Goal: Transaction & Acquisition: Purchase product/service

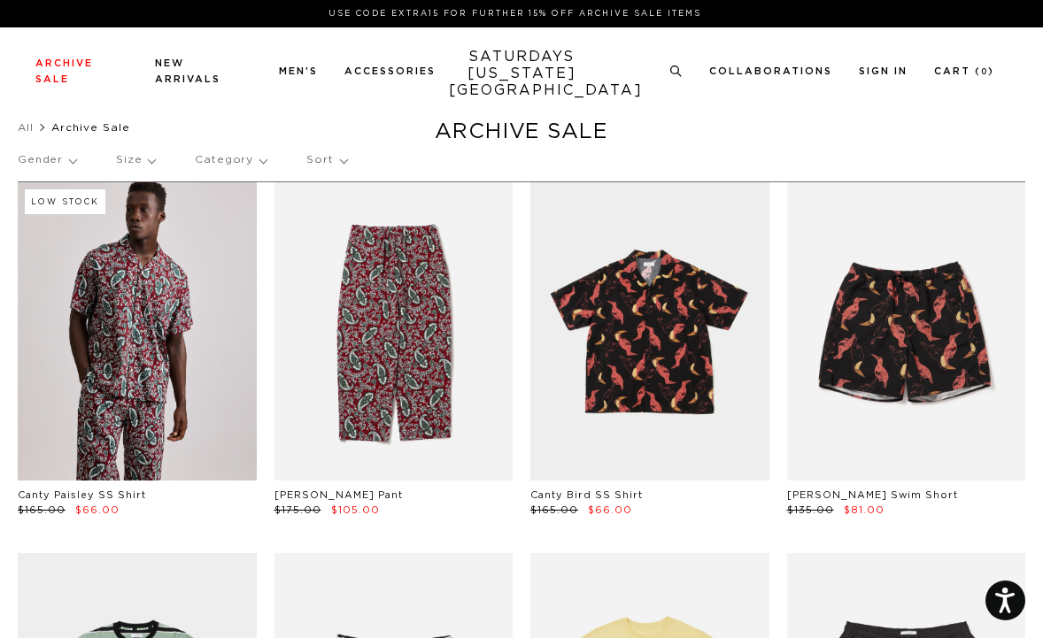
click at [46, 166] on p "Gender" at bounding box center [47, 160] width 58 height 41
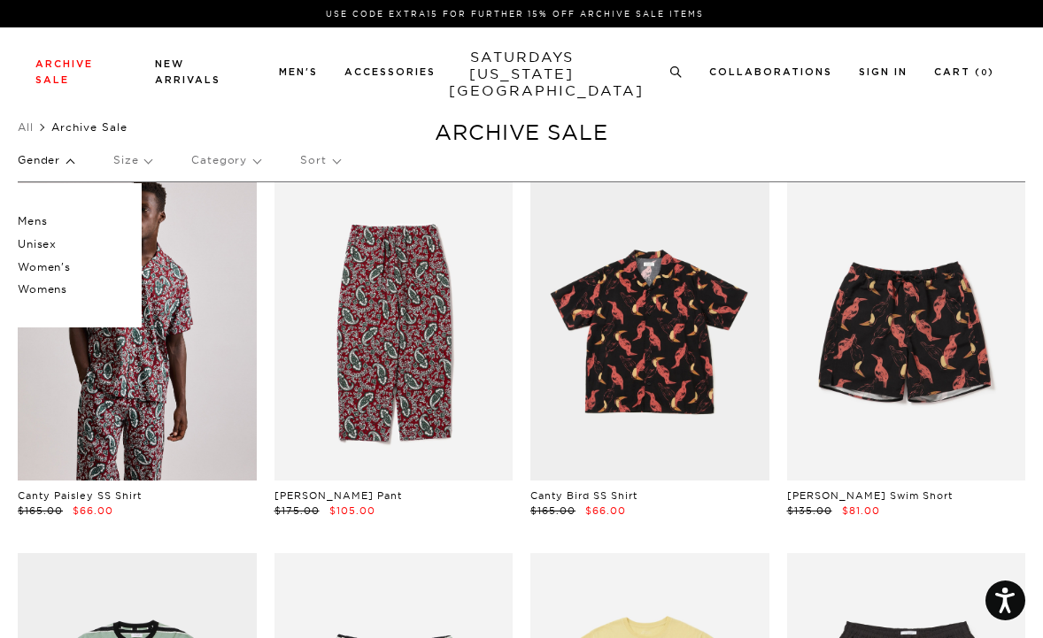
click at [58, 288] on p "Womens" at bounding box center [71, 289] width 106 height 23
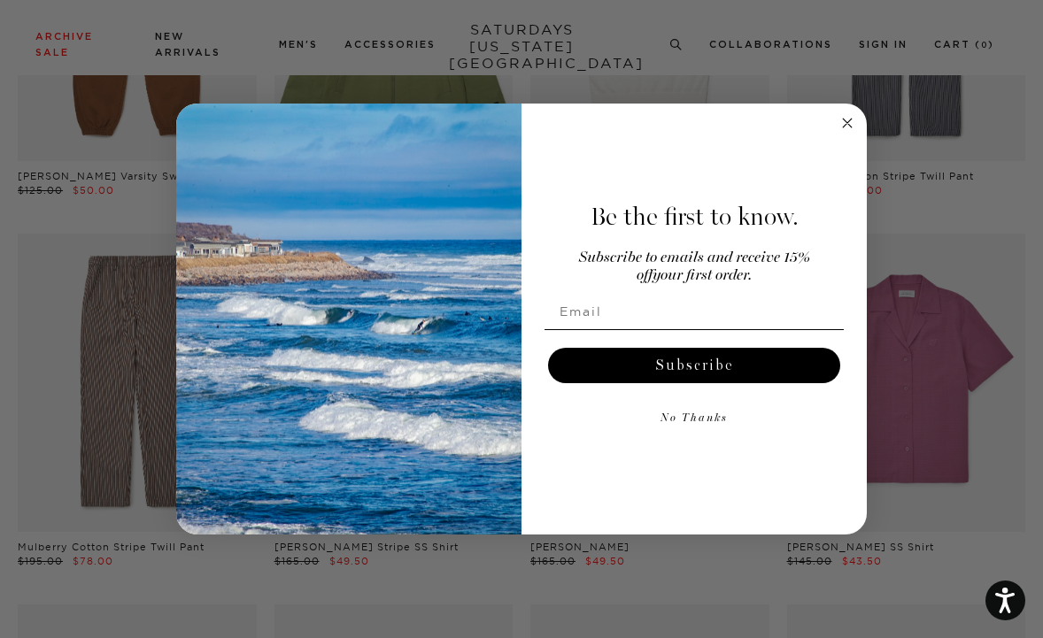
scroll to position [772, 0]
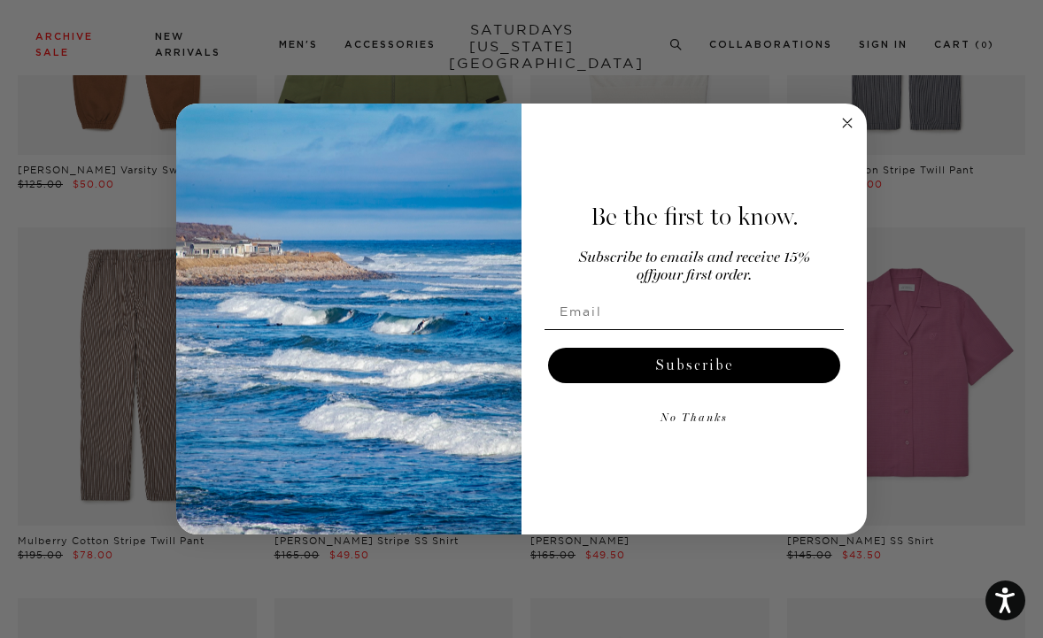
click at [844, 122] on circle "Close dialog" at bounding box center [847, 122] width 20 height 20
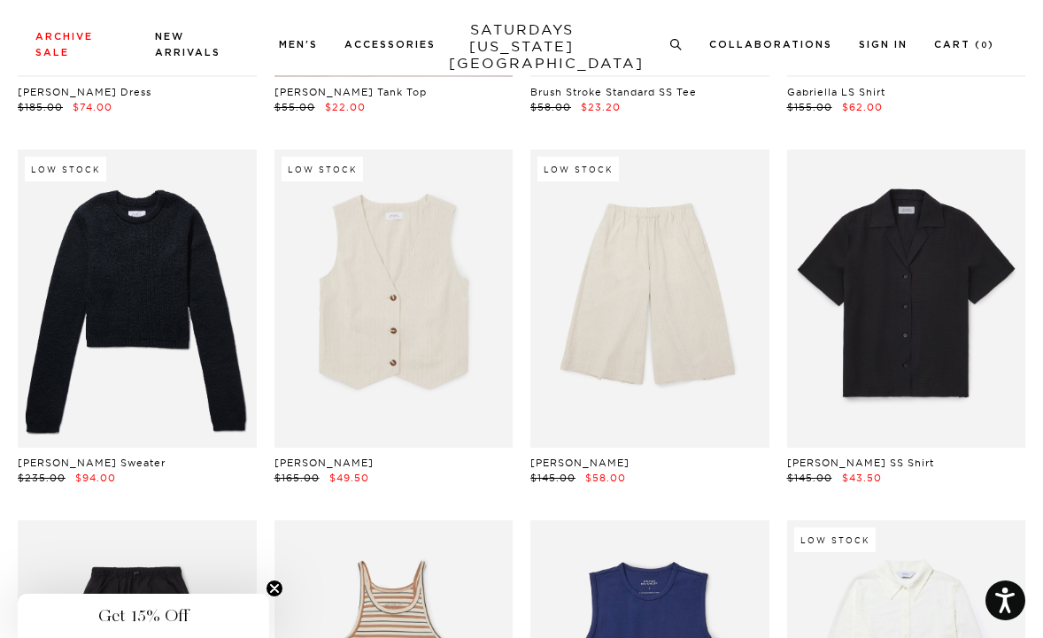
scroll to position [2117, 0]
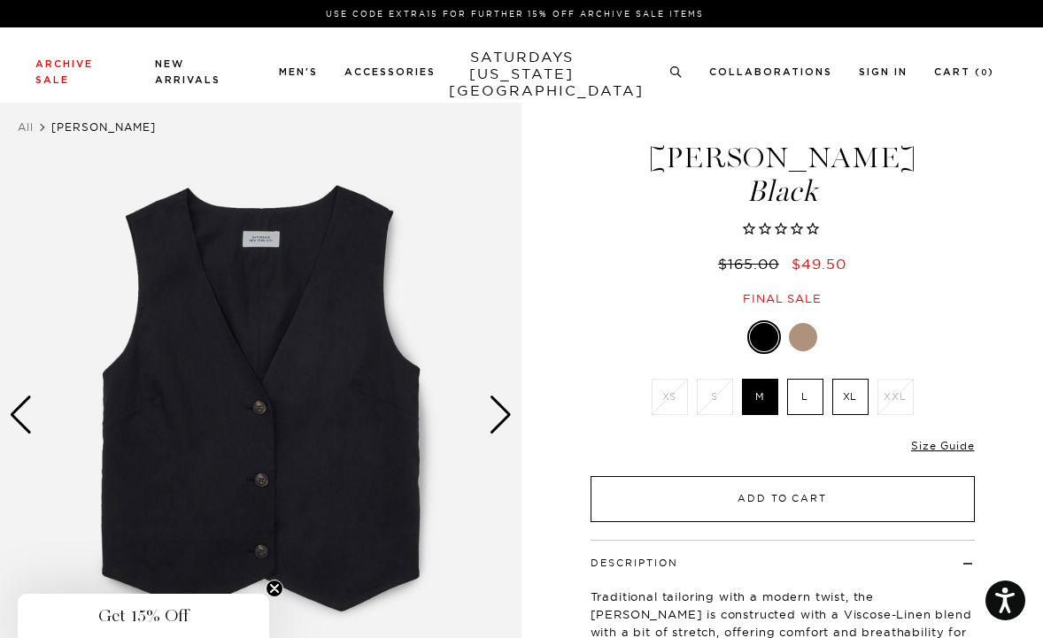
click at [780, 499] on button "Add to Cart" at bounding box center [782, 499] width 384 height 46
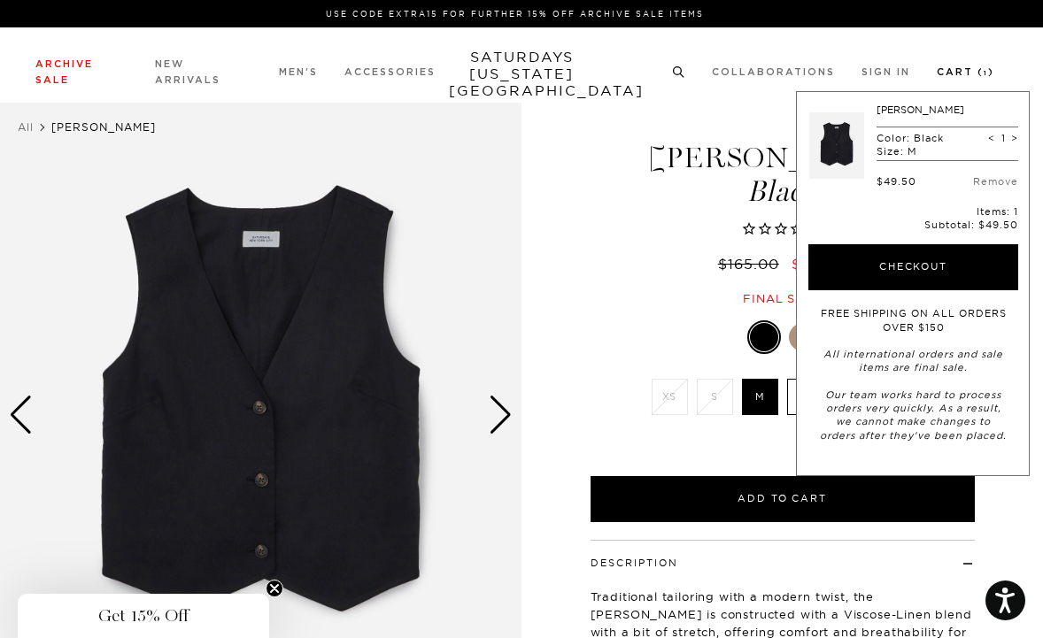
click at [956, 73] on link "Cart ( 1 )" at bounding box center [965, 72] width 58 height 10
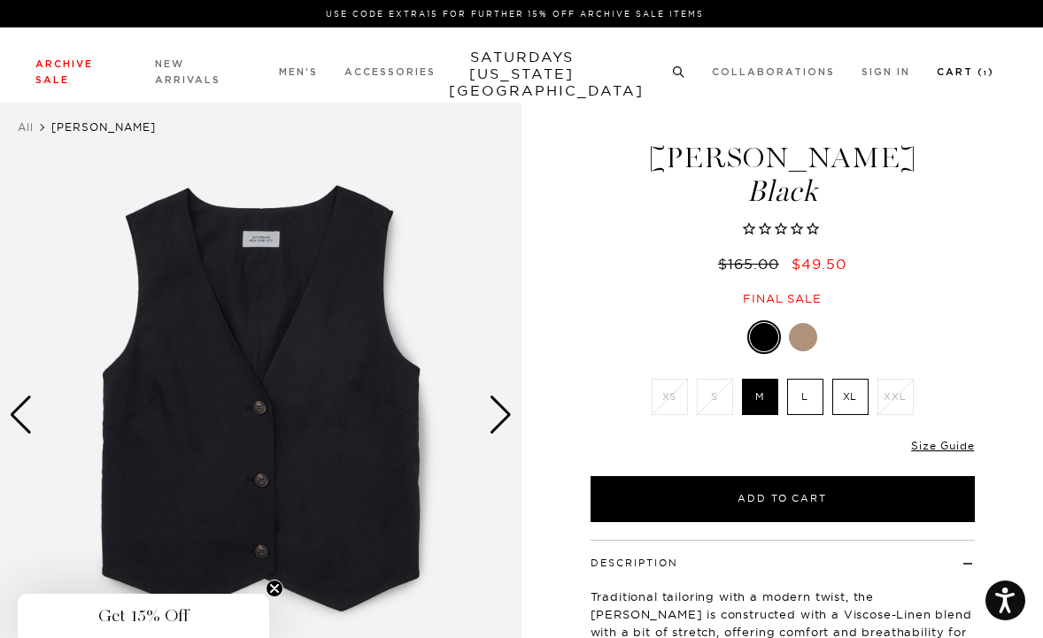
click at [955, 73] on link "Cart ( 1 )" at bounding box center [965, 72] width 58 height 10
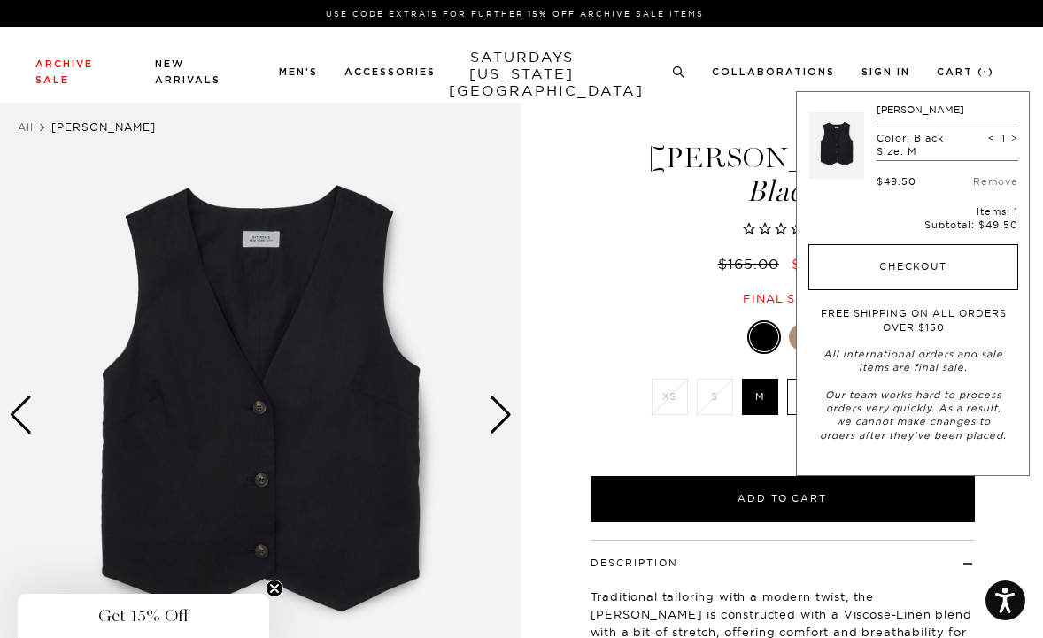
click at [892, 272] on button "Checkout" at bounding box center [913, 267] width 210 height 46
